Goal: Information Seeking & Learning: Learn about a topic

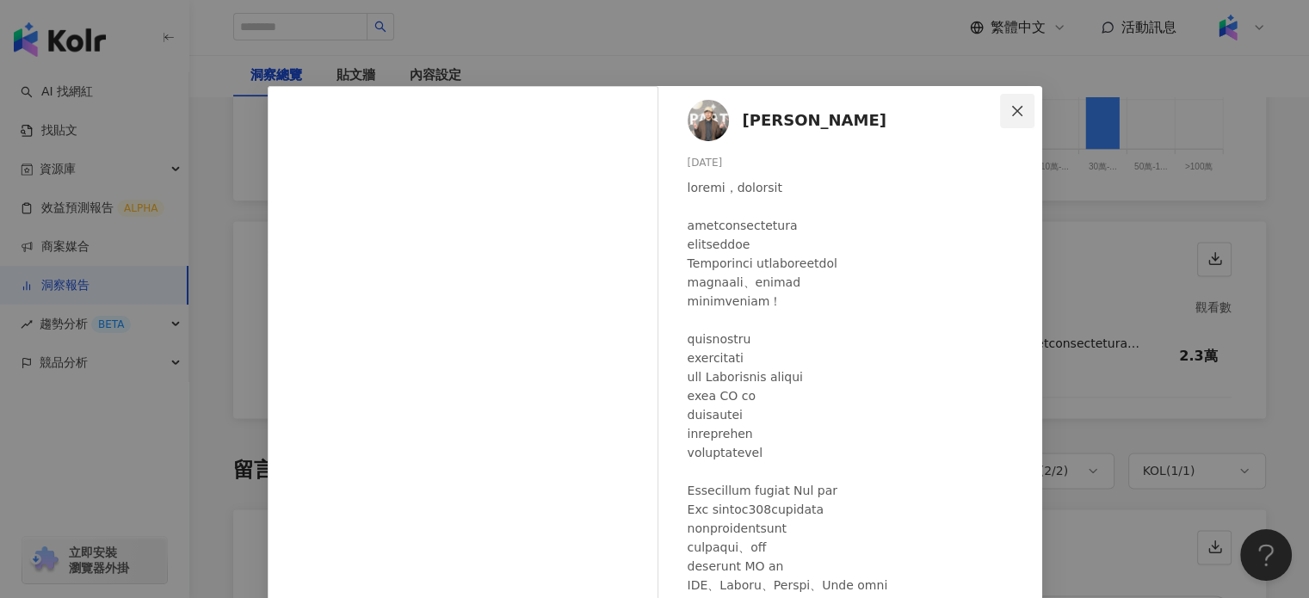
click at [1010, 106] on icon "close" at bounding box center [1017, 111] width 14 height 14
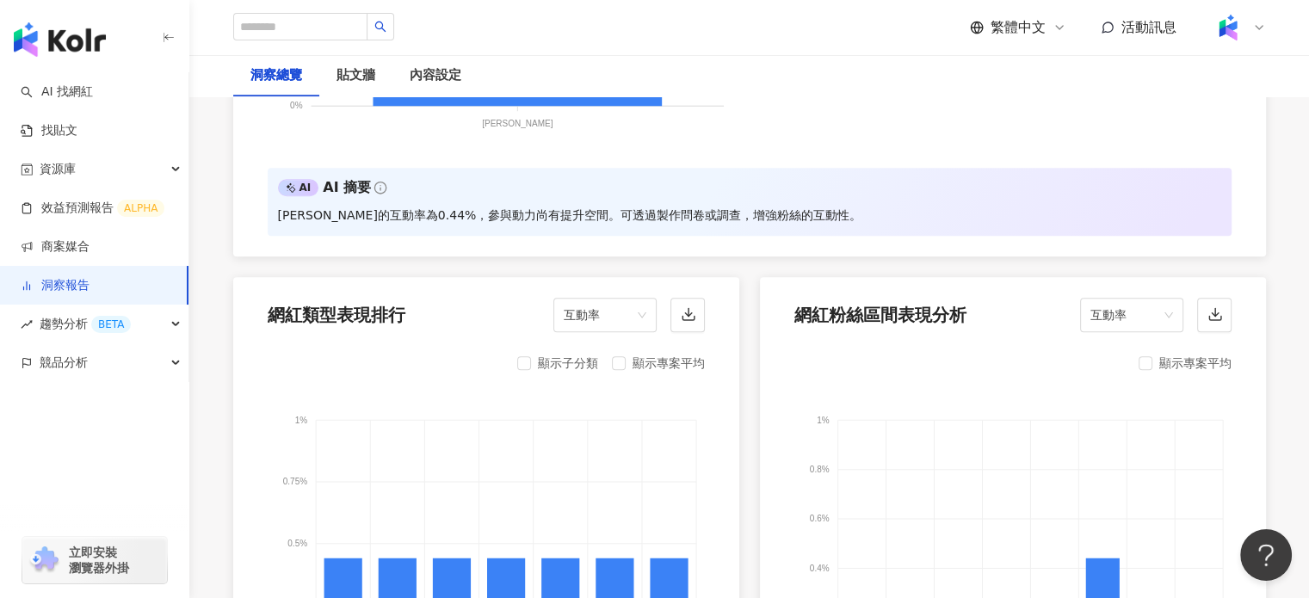
scroll to position [1389, 0]
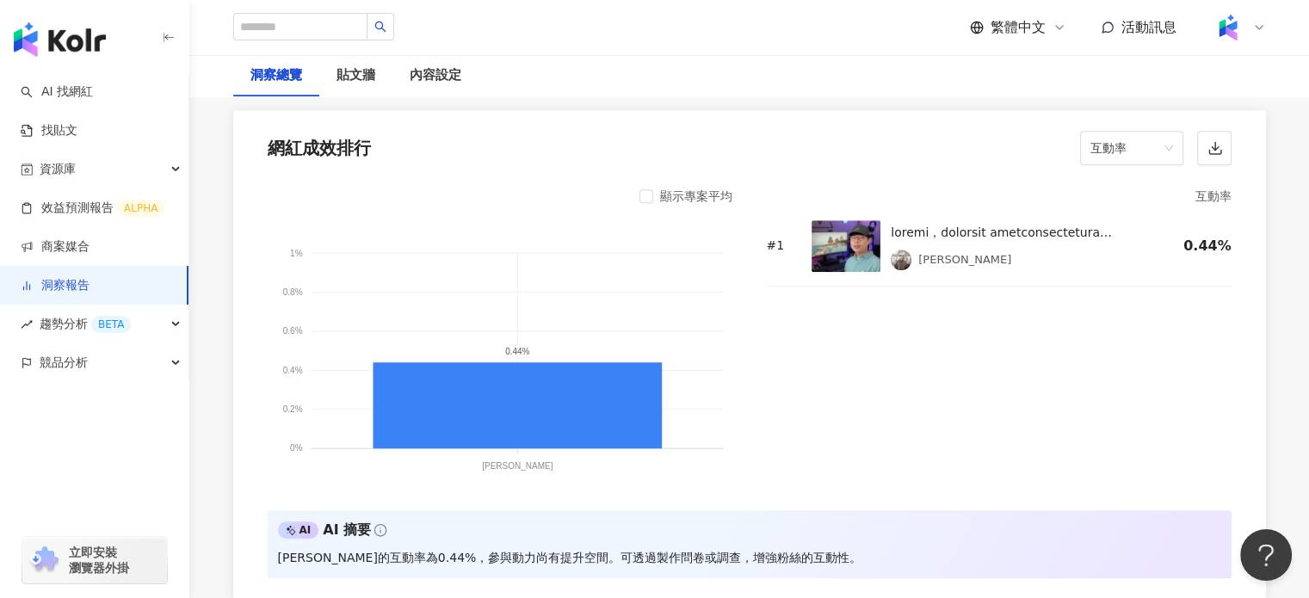
click at [863, 222] on img at bounding box center [845, 246] width 69 height 52
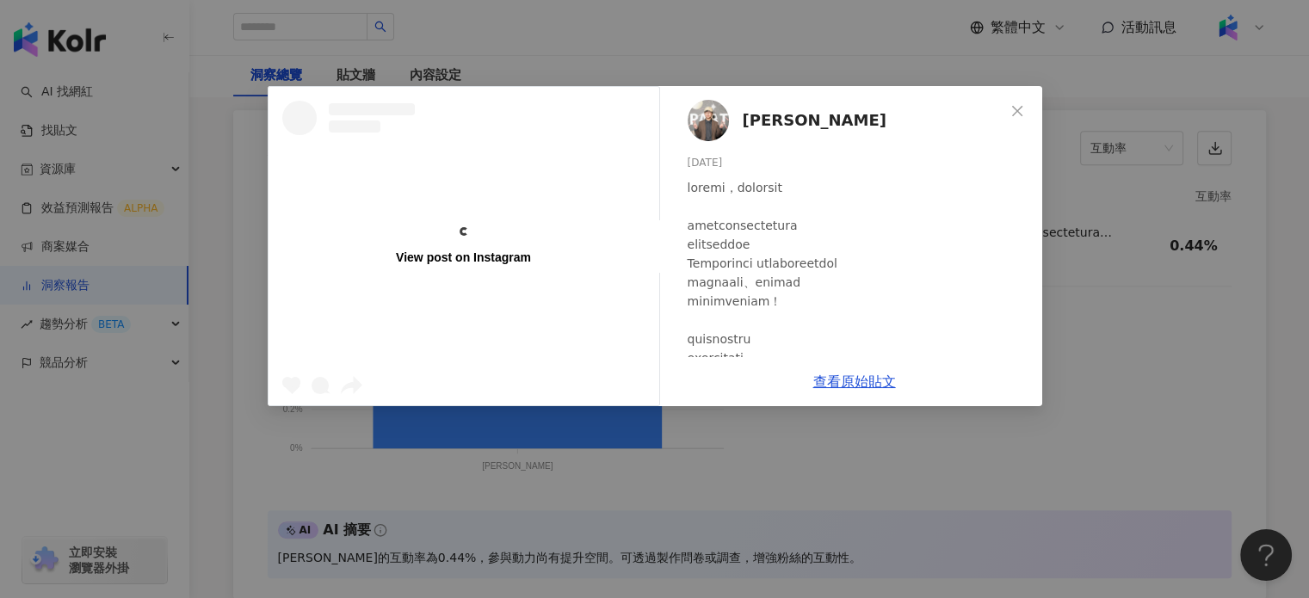
click at [718, 112] on img at bounding box center [707, 120] width 41 height 41
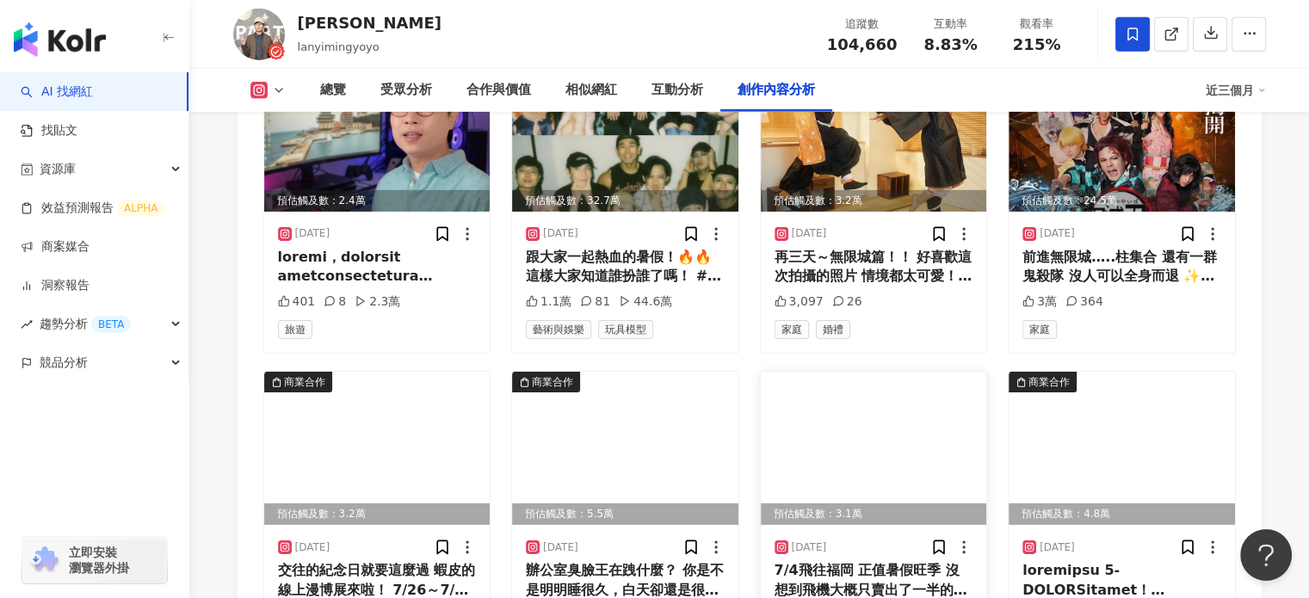
scroll to position [5679, 0]
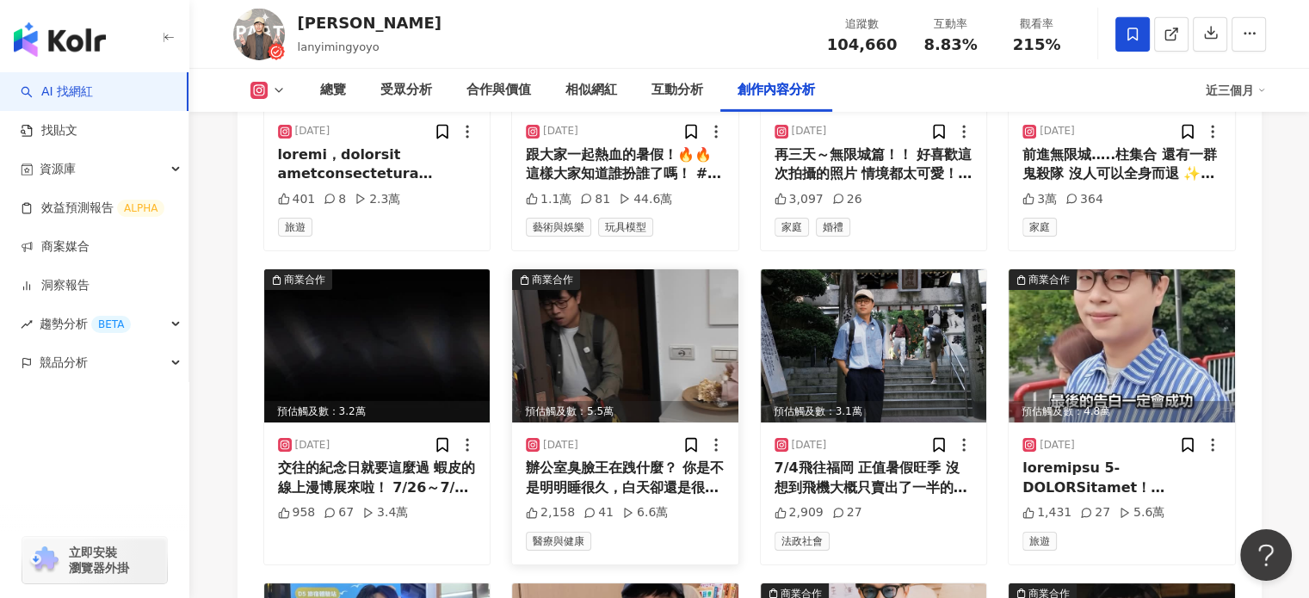
click at [661, 359] on img at bounding box center [625, 345] width 226 height 153
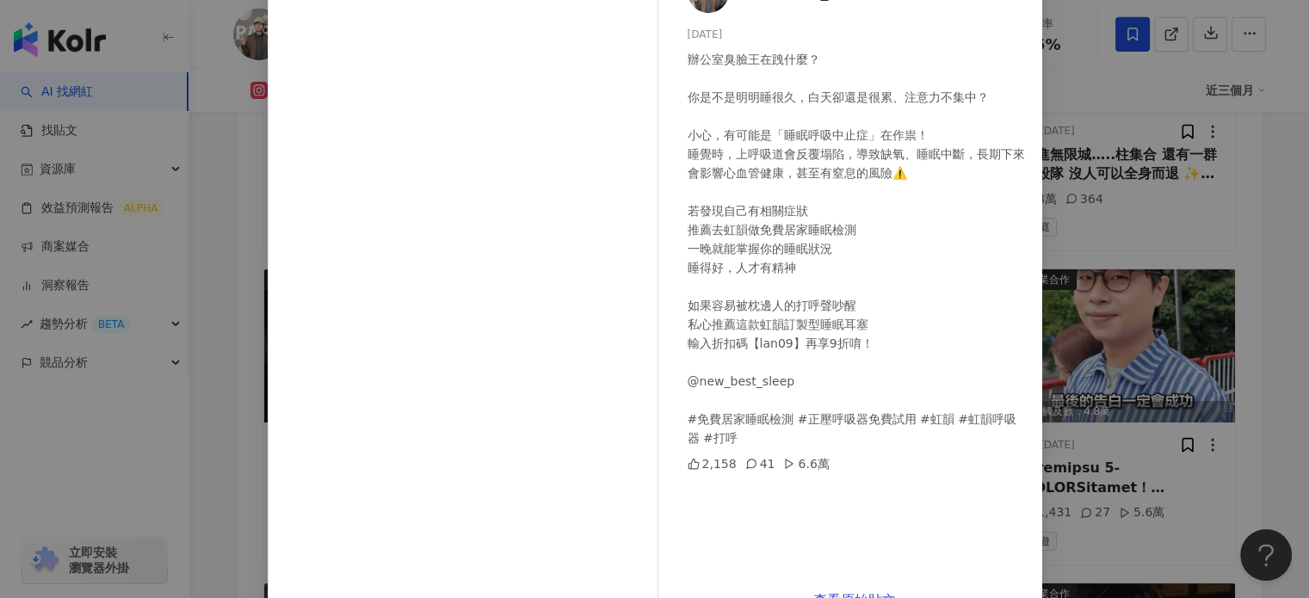
scroll to position [176, 0]
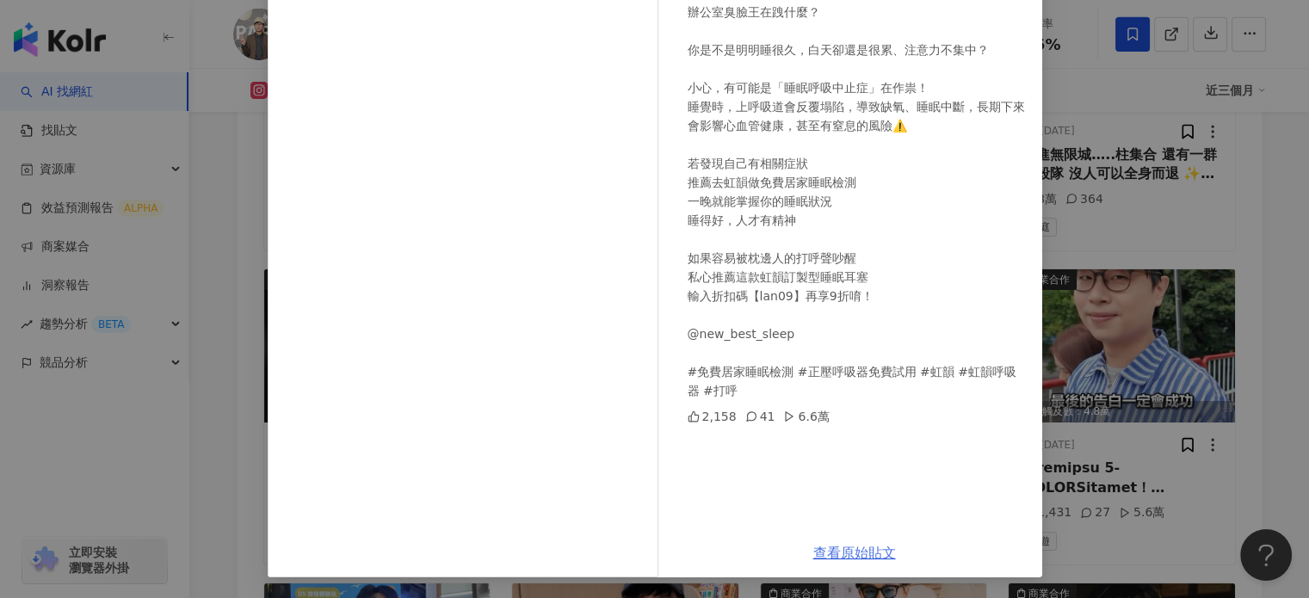
click at [865, 548] on link "查看原始貼文" at bounding box center [854, 553] width 83 height 16
click at [1045, 249] on div "[PERSON_NAME] [DATE] 辦公室臭臉王在跩什麼？ 你是不是明明睡很久，白天卻還是很累、注意力不集中？ 小心，有可能是「睡眠呼吸中止症」在作祟！…" at bounding box center [654, 299] width 1309 height 598
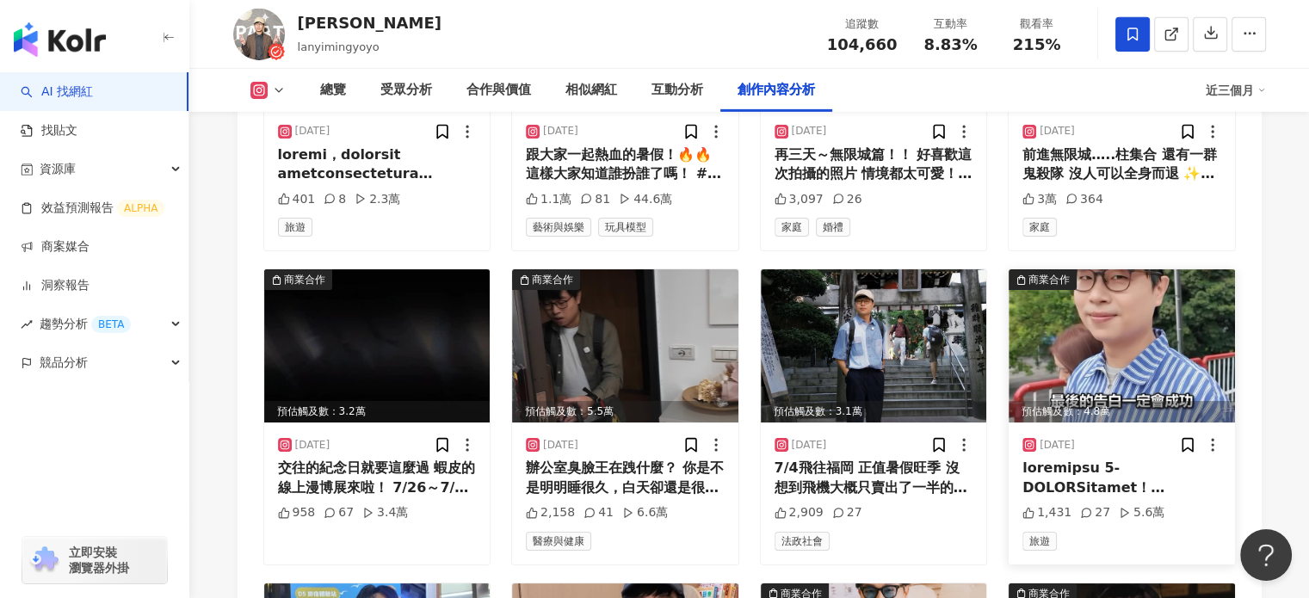
click at [1138, 324] on img at bounding box center [1121, 345] width 226 height 153
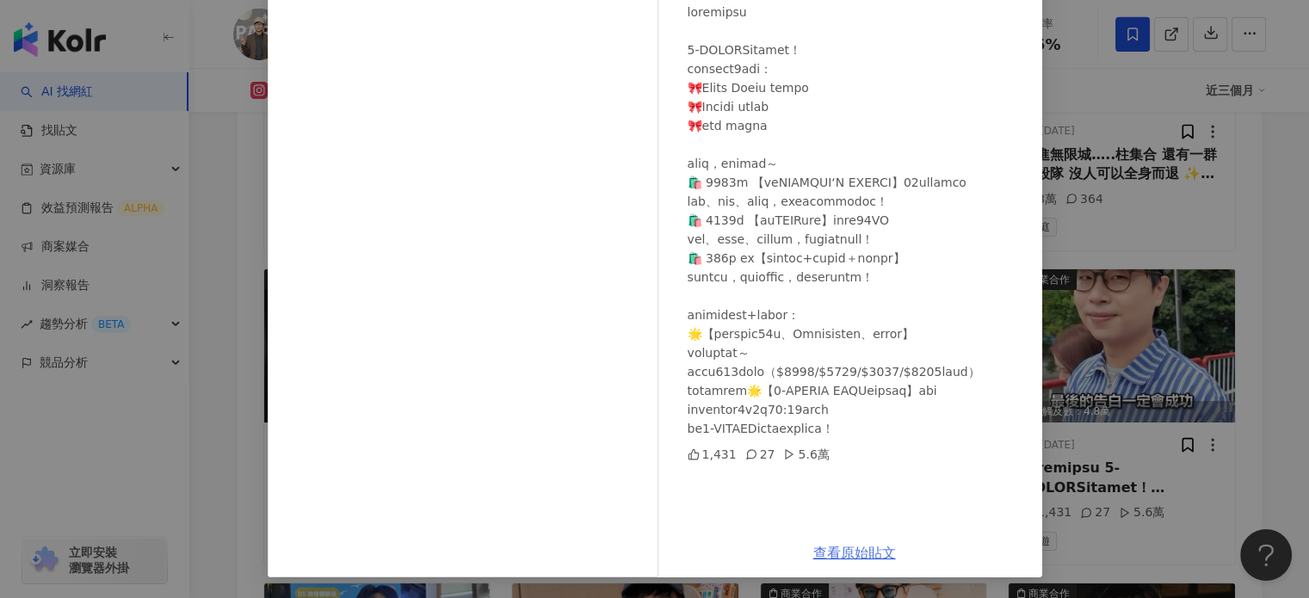
click at [867, 549] on link "查看原始貼文" at bounding box center [854, 553] width 83 height 16
click at [1260, 234] on div "[PERSON_NAME] [DATE] 1,431 27 5.6萬 查看原始貼文" at bounding box center [654, 299] width 1309 height 598
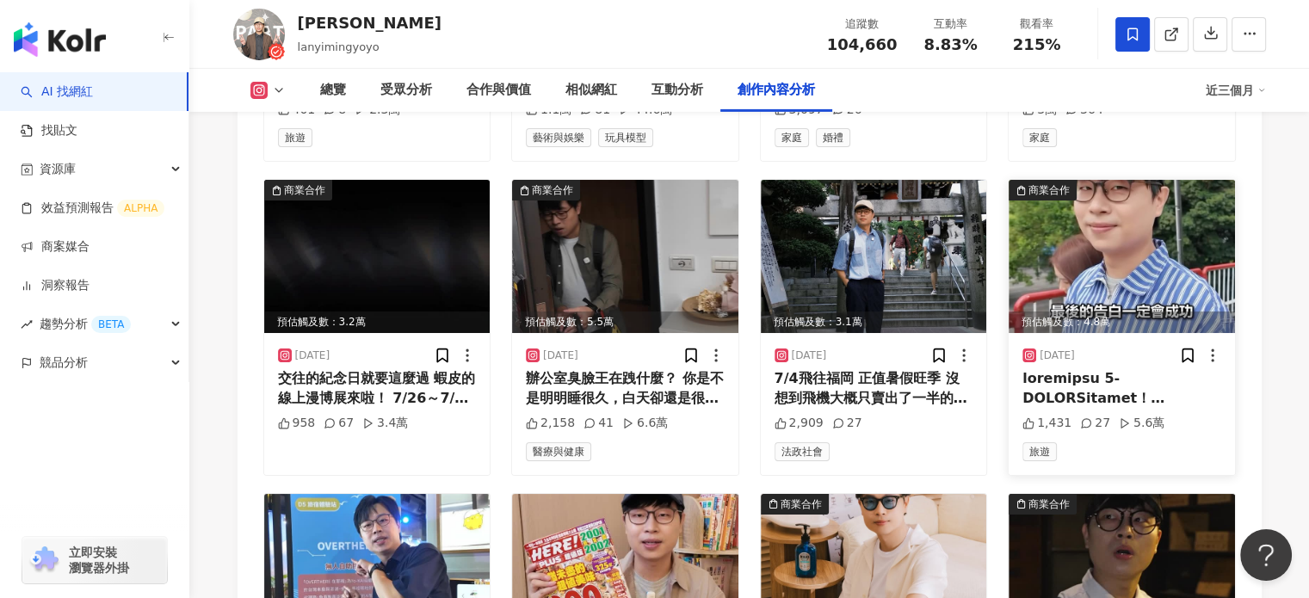
scroll to position [5937, 0]
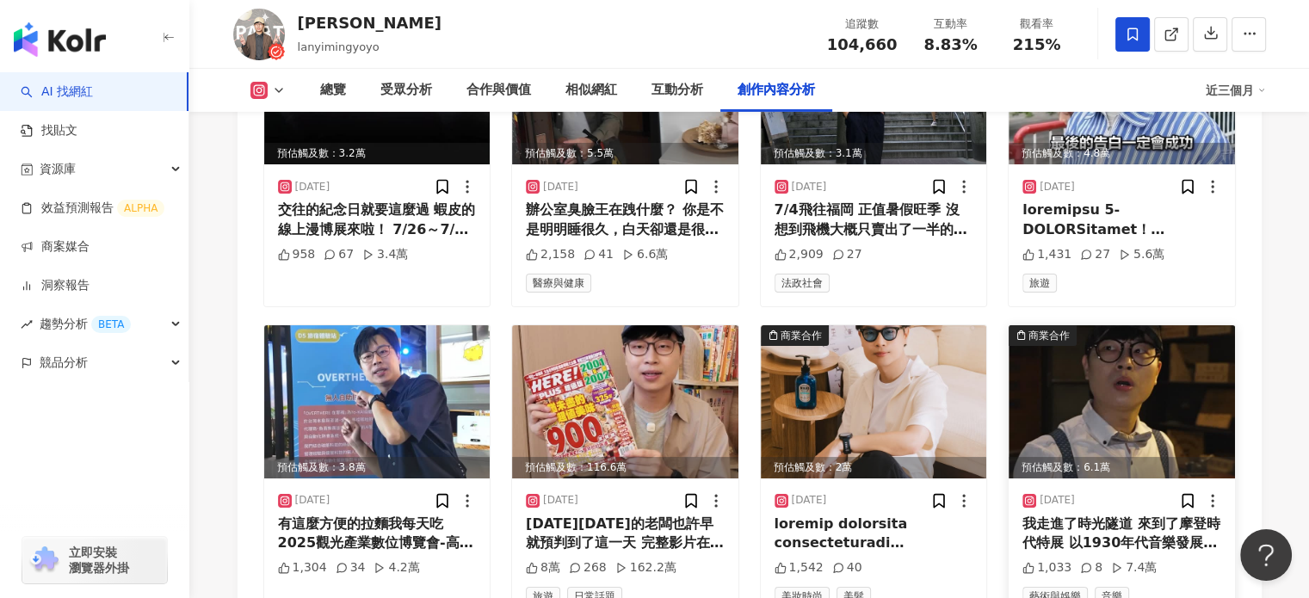
click at [1191, 404] on img at bounding box center [1121, 401] width 226 height 153
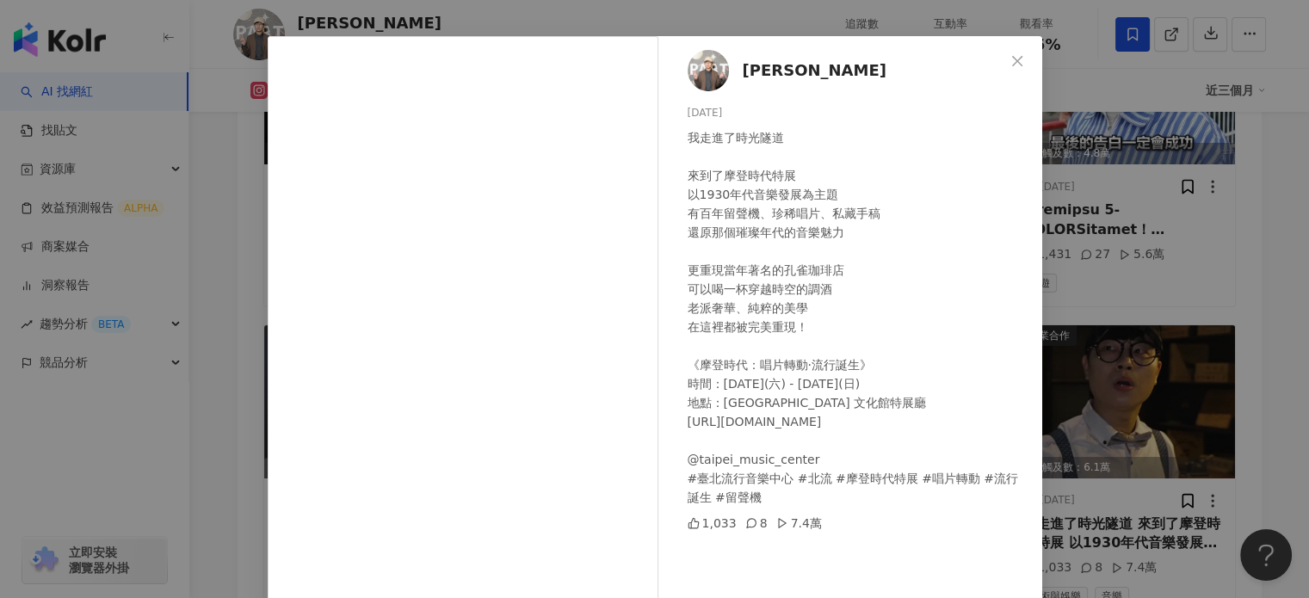
scroll to position [3, 0]
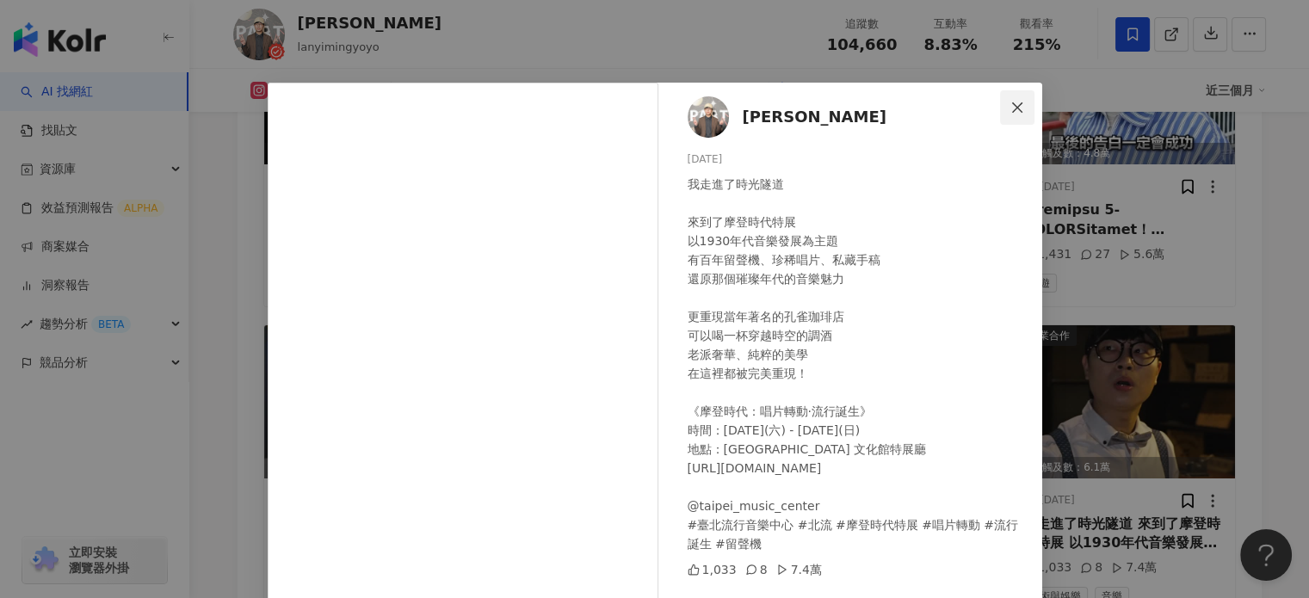
click at [1012, 106] on icon "close" at bounding box center [1017, 107] width 10 height 10
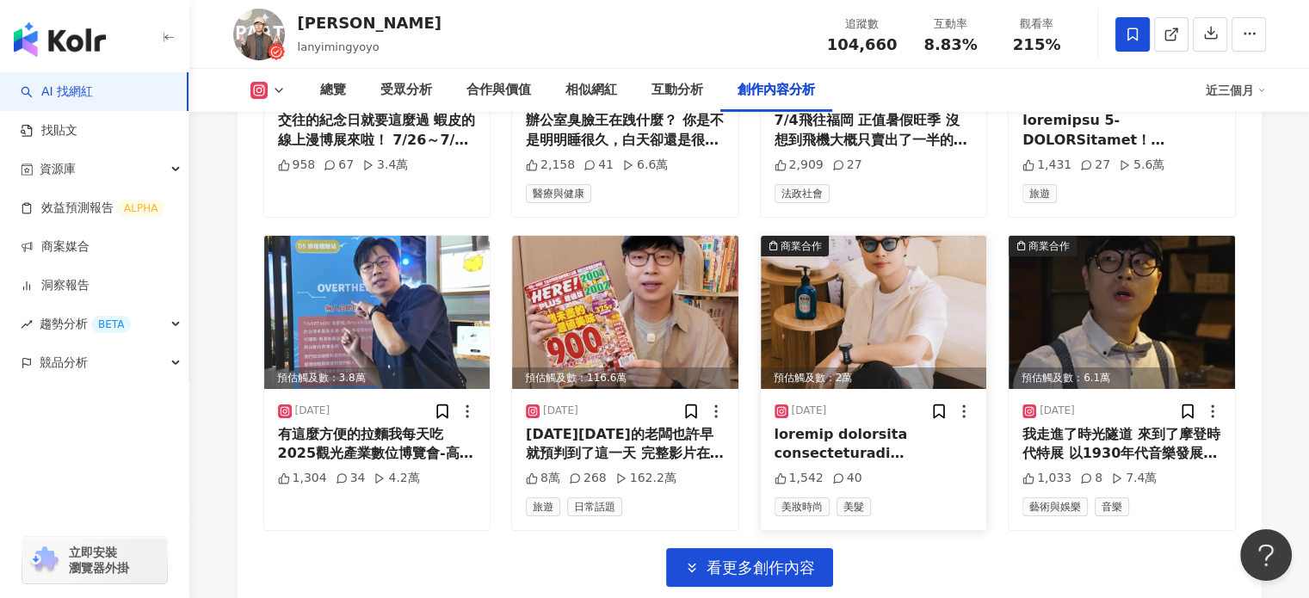
scroll to position [6118, 0]
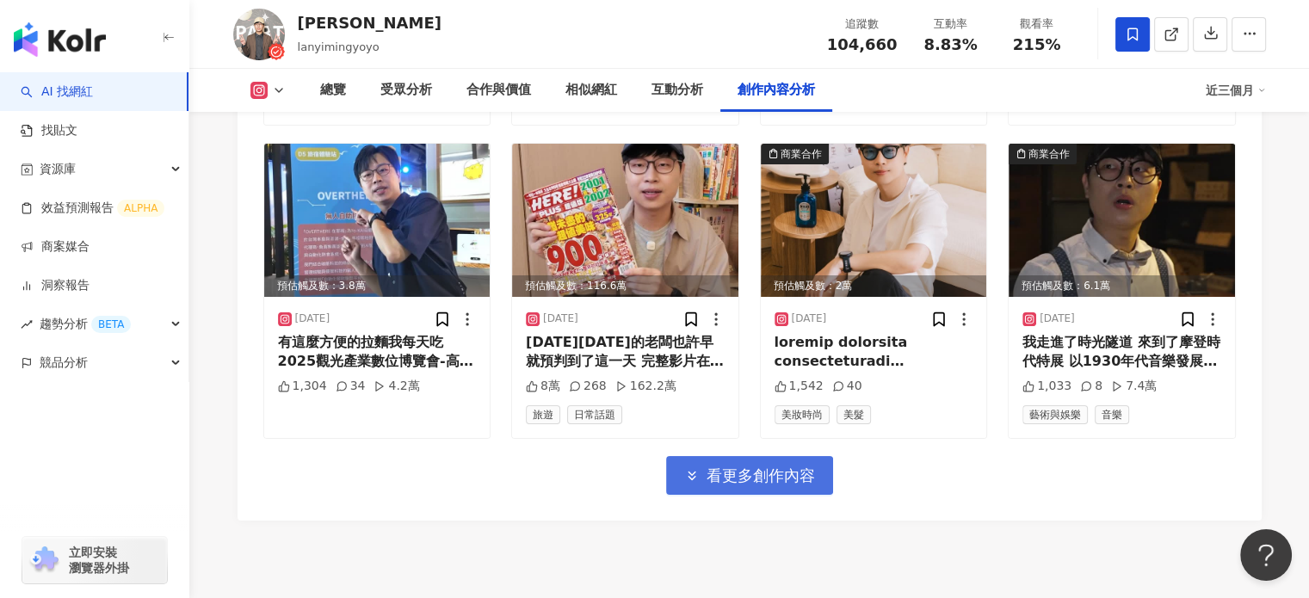
click at [801, 466] on span "看更多創作內容" at bounding box center [760, 475] width 108 height 19
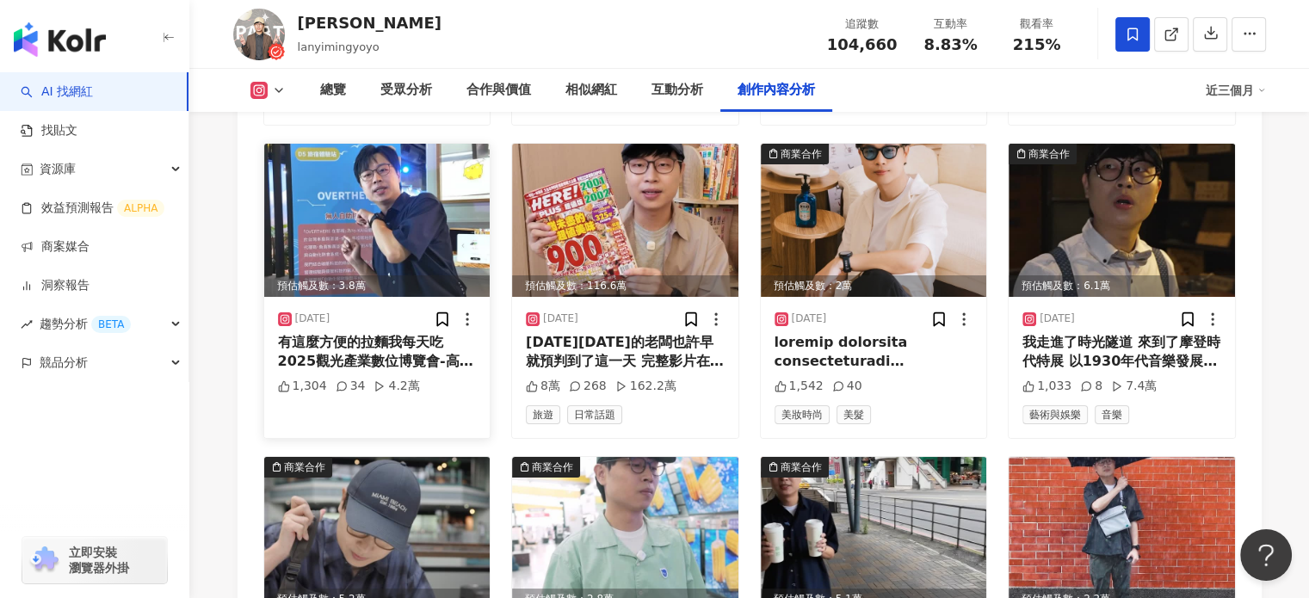
click at [410, 190] on img at bounding box center [377, 220] width 226 height 153
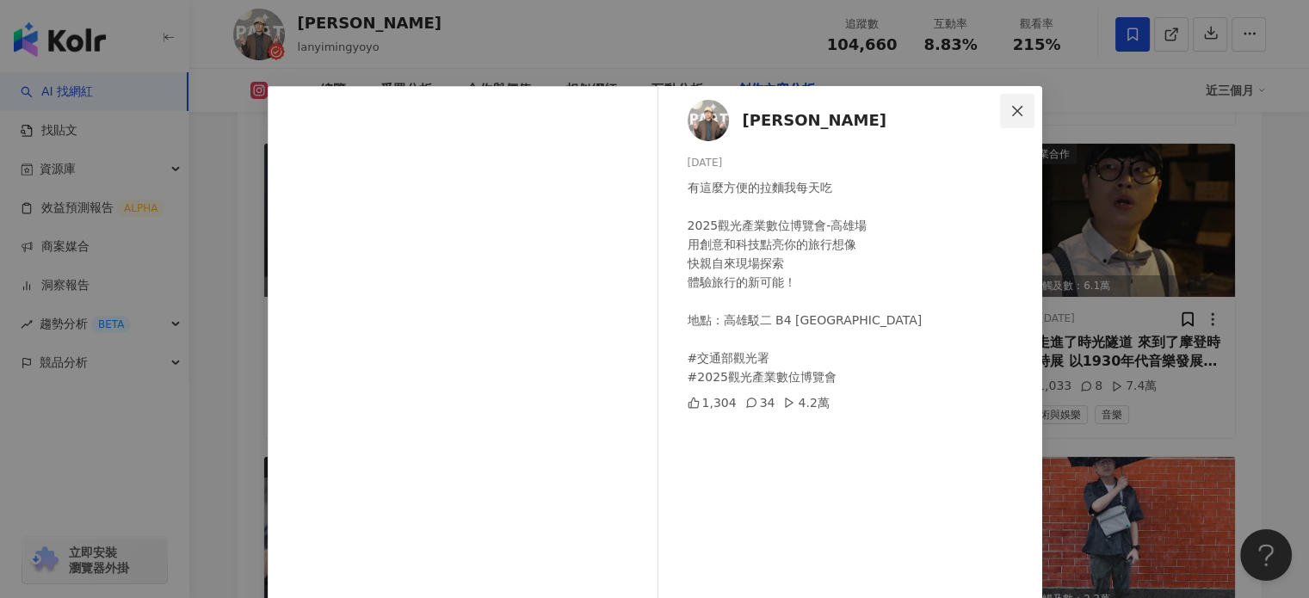
click at [1007, 120] on button "Close" at bounding box center [1017, 111] width 34 height 34
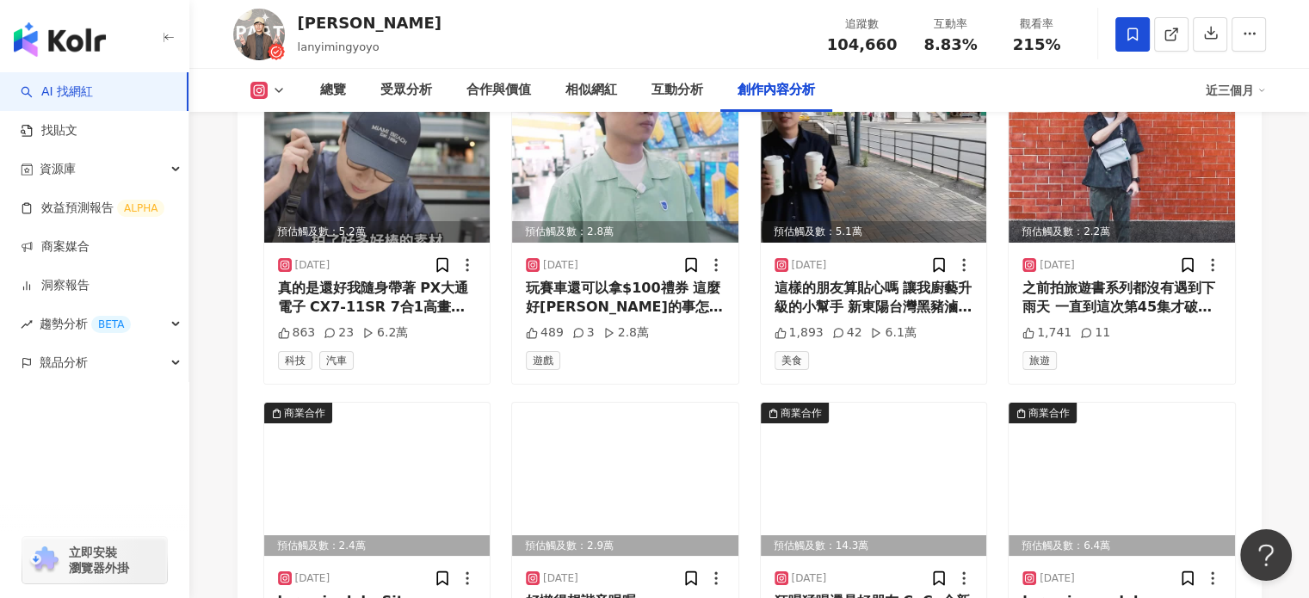
scroll to position [6548, 0]
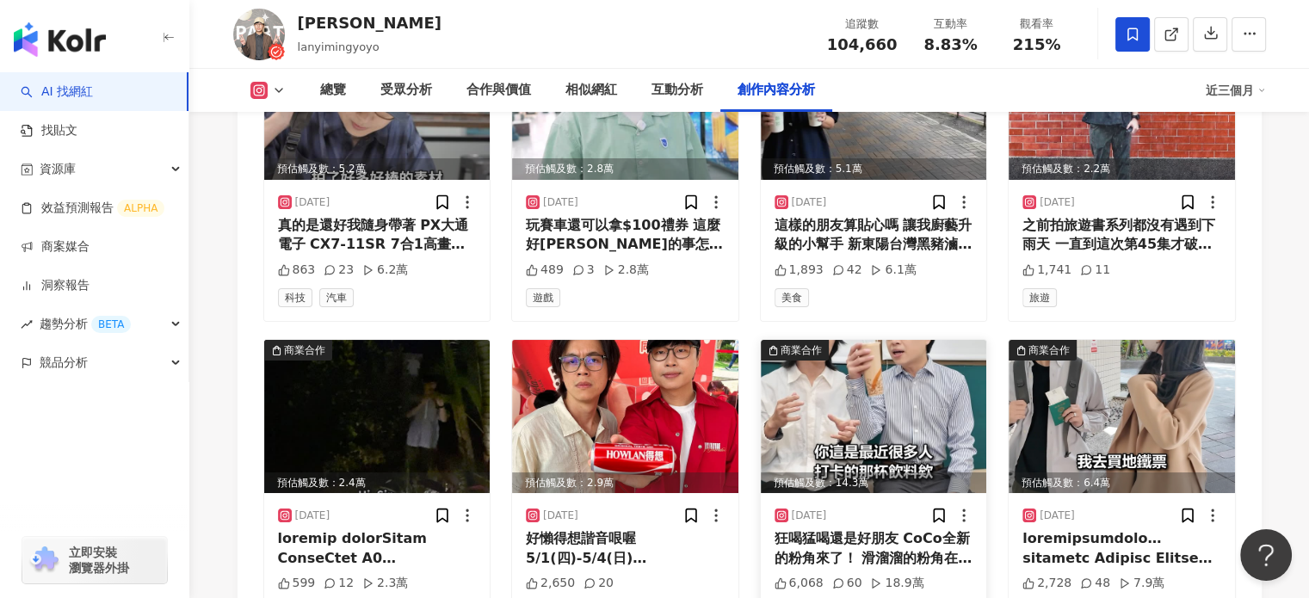
click at [881, 381] on img at bounding box center [874, 416] width 226 height 153
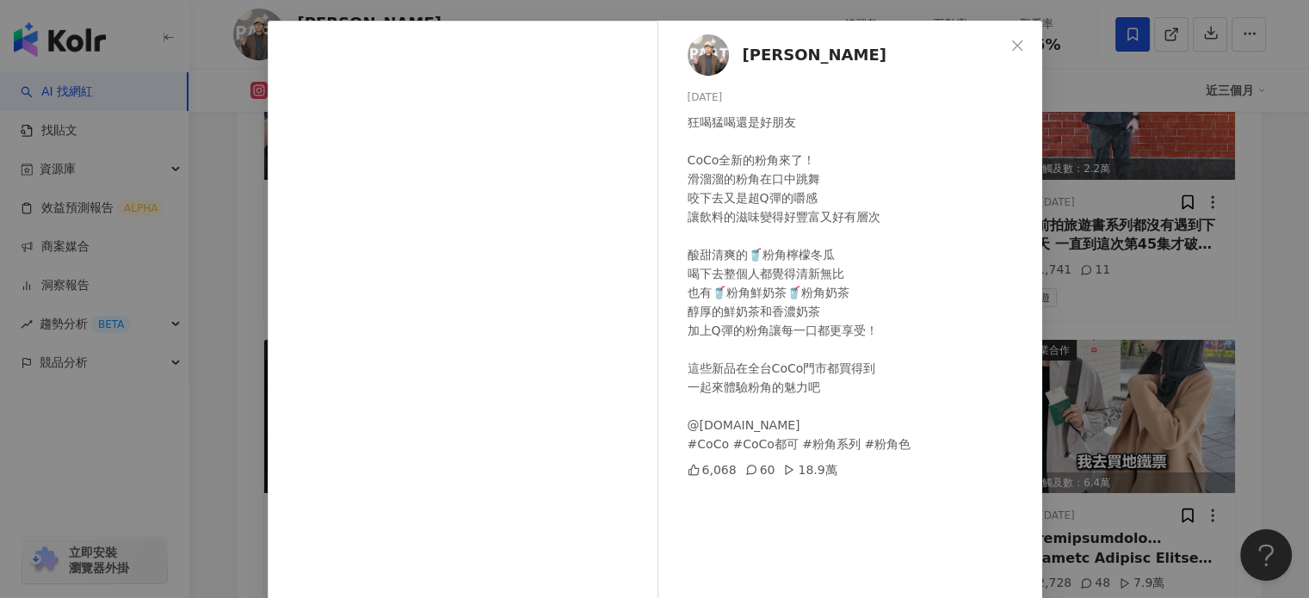
scroll to position [172, 0]
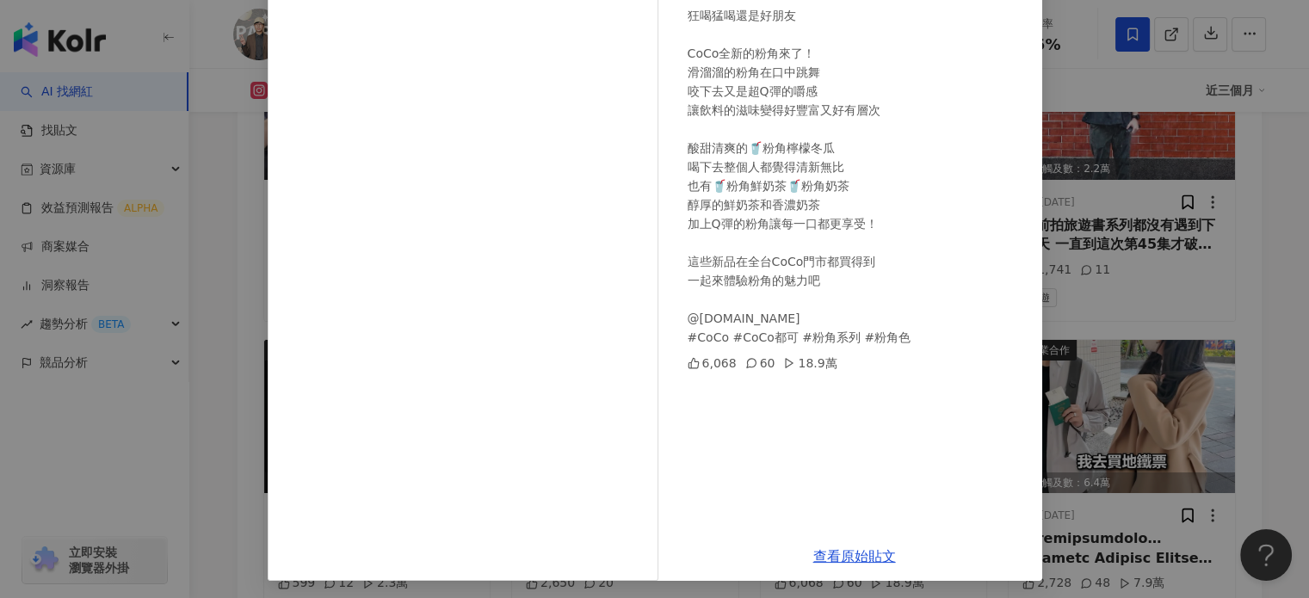
click at [1041, 225] on div "[PERSON_NAME] [DATE] 狂喝猛喝還是好朋友 CoCo全新的粉角來了！ 滑溜溜的粉角在口中跳舞 咬下去又是超Q彈的嚼感 讓飲料的滋味變得好豐富…" at bounding box center [654, 299] width 1309 height 598
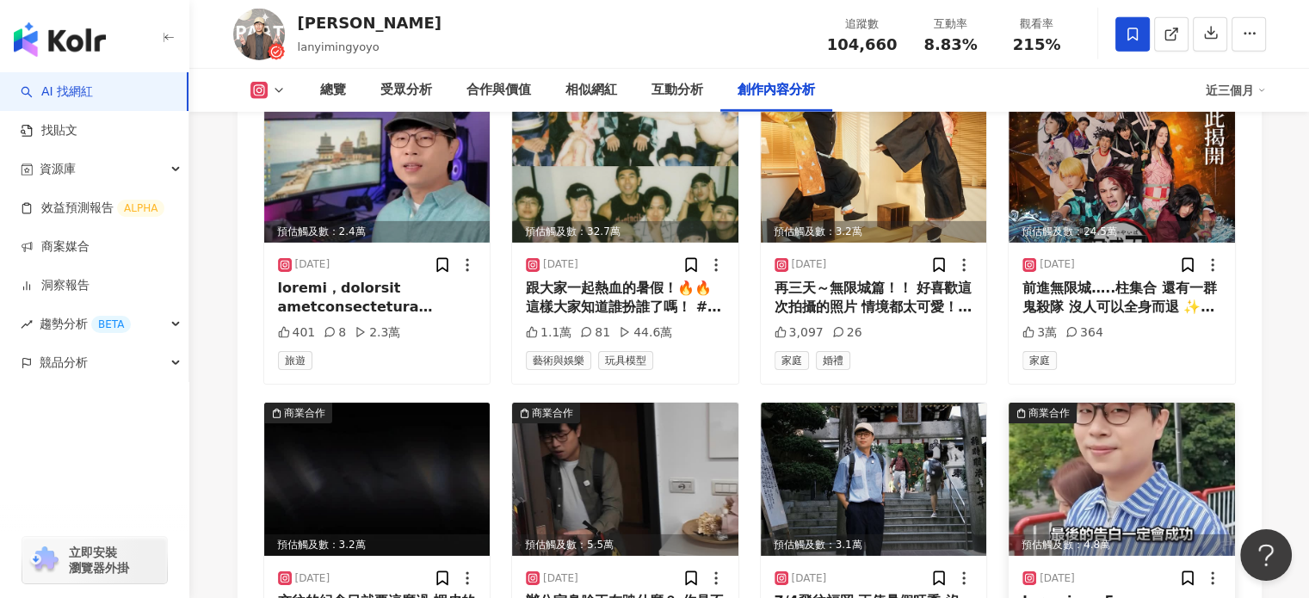
scroll to position [5516, 0]
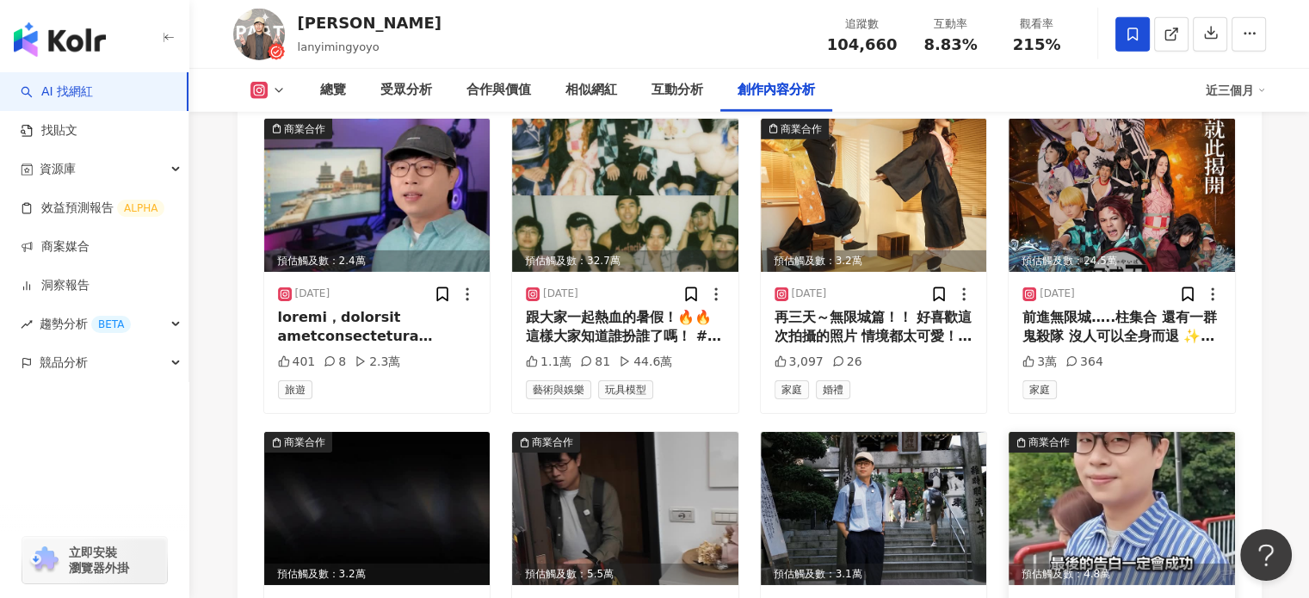
click at [1170, 466] on img at bounding box center [1121, 508] width 226 height 153
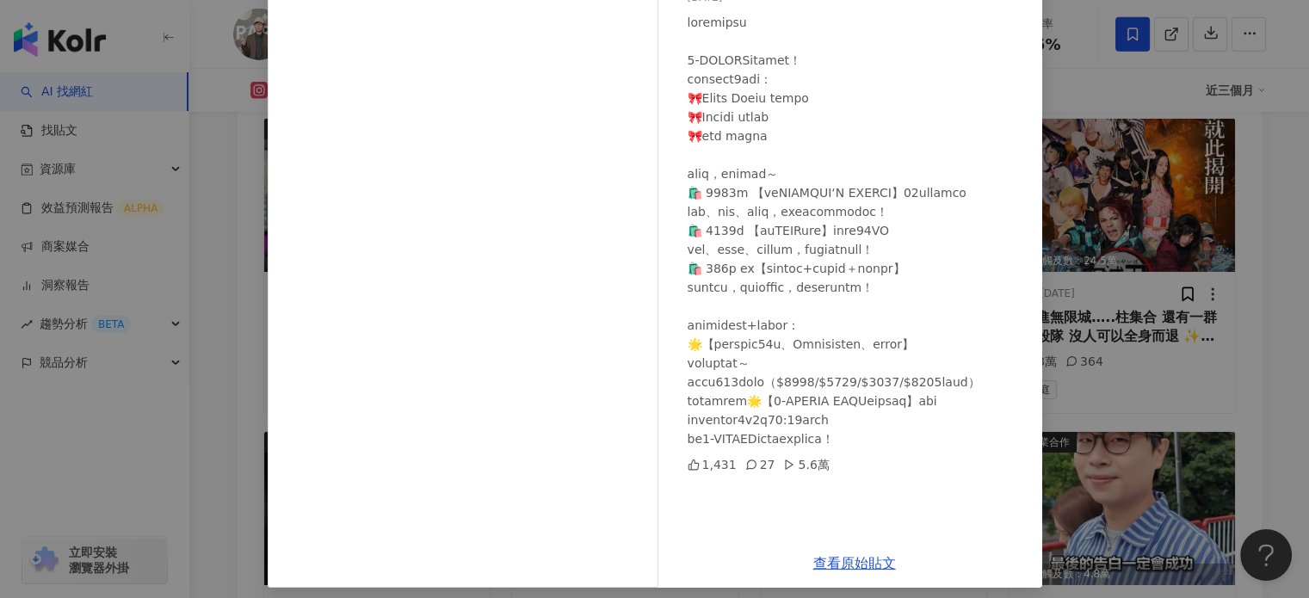
scroll to position [176, 0]
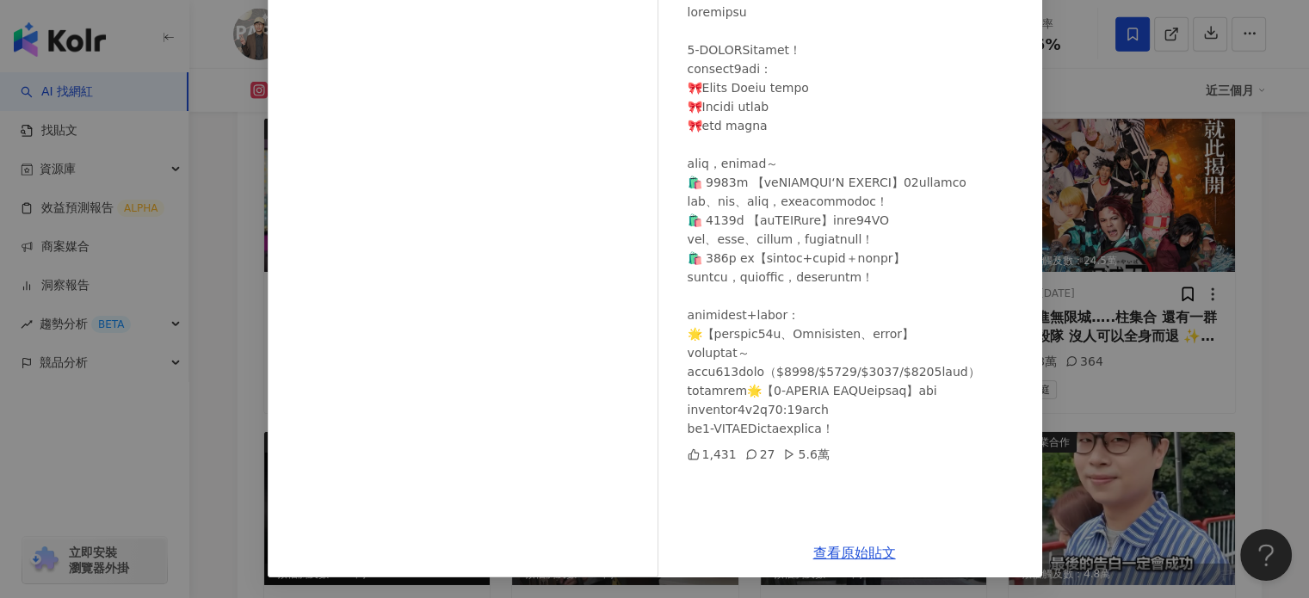
click at [1069, 257] on div "[PERSON_NAME] [DATE] 1,431 27 5.6萬 查看原始貼文" at bounding box center [654, 299] width 1309 height 598
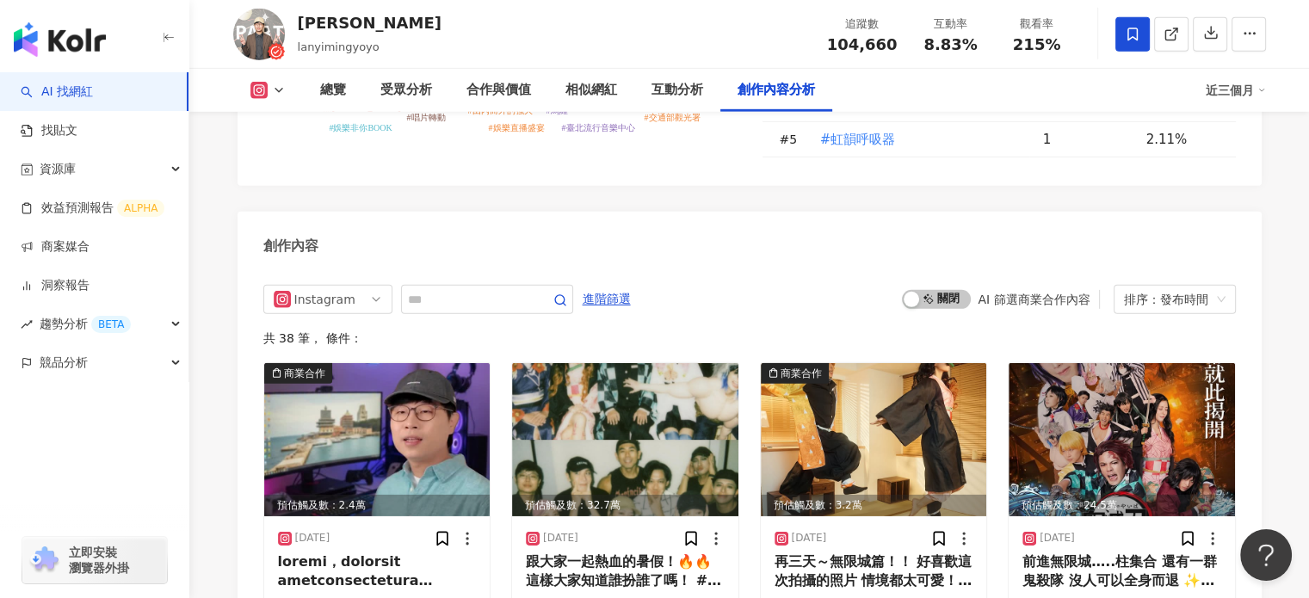
scroll to position [5516, 0]
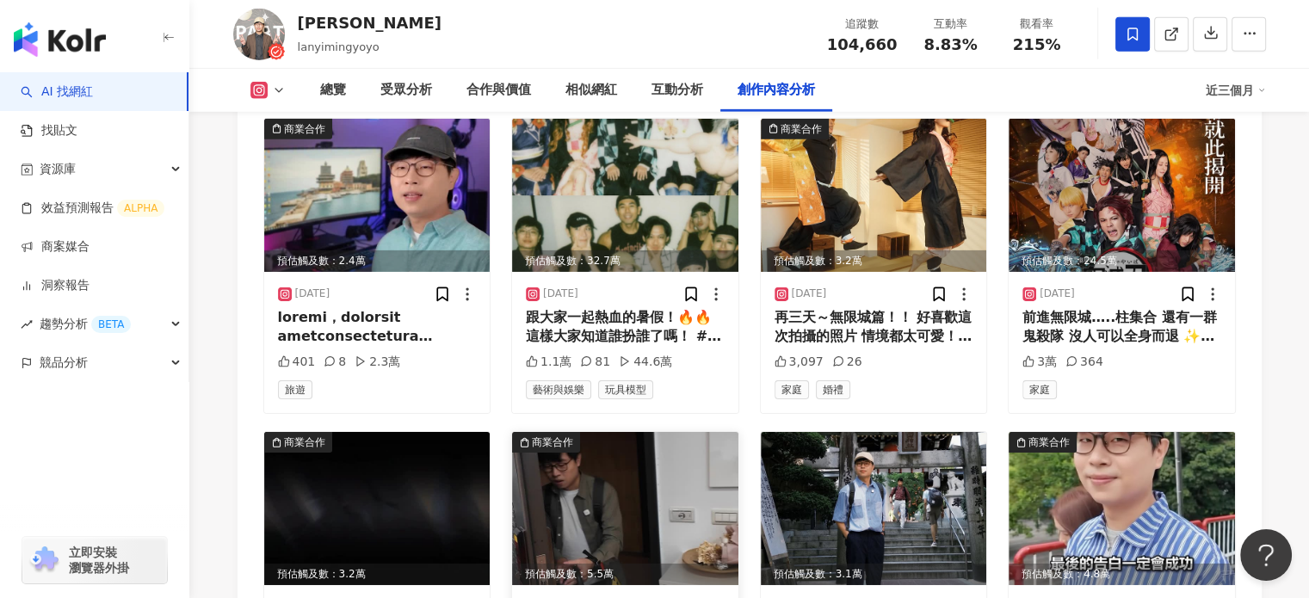
click at [598, 502] on img at bounding box center [625, 508] width 226 height 153
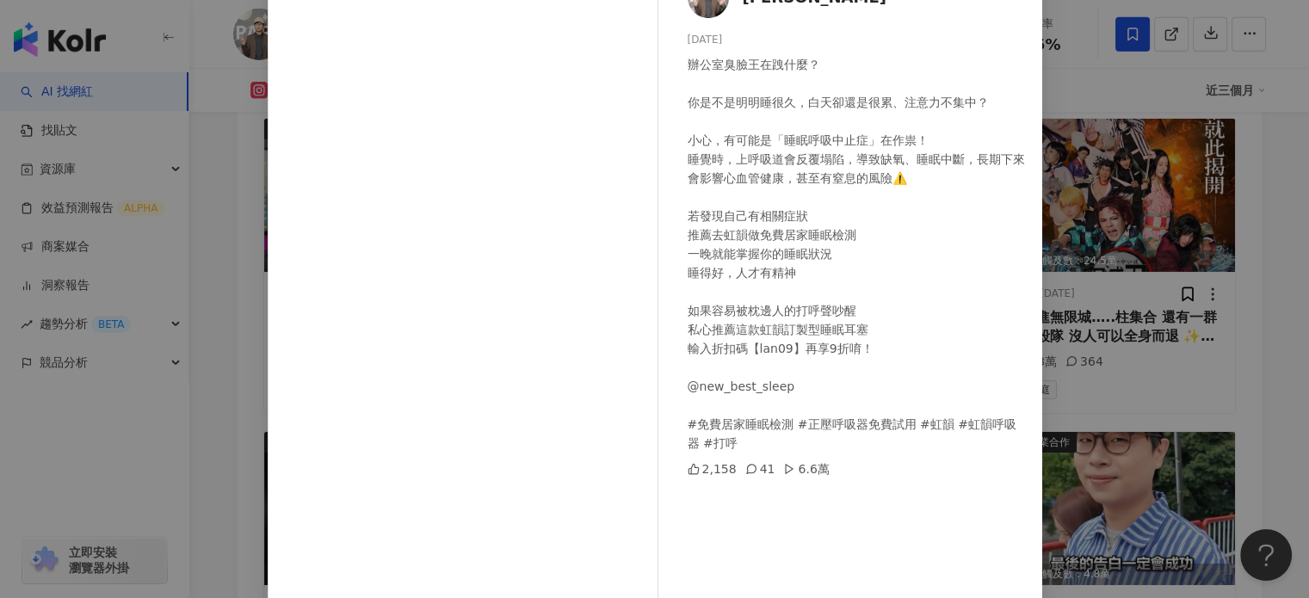
scroll to position [176, 0]
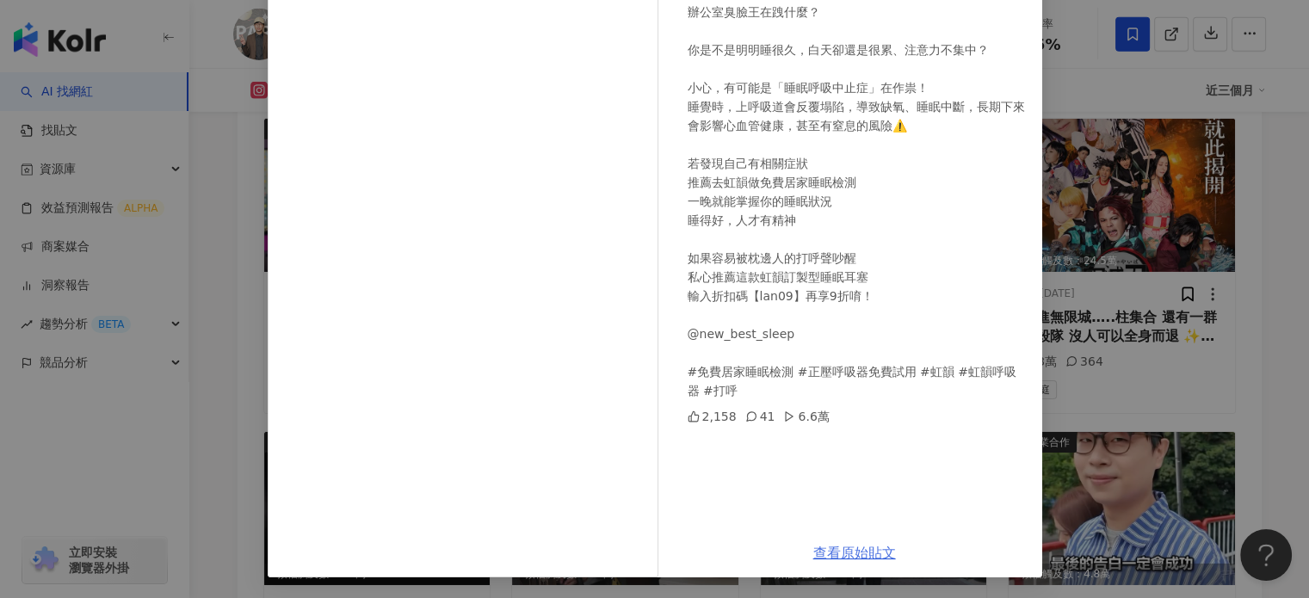
click at [862, 555] on link "查看原始貼文" at bounding box center [854, 553] width 83 height 16
